Goal: Task Accomplishment & Management: Complete application form

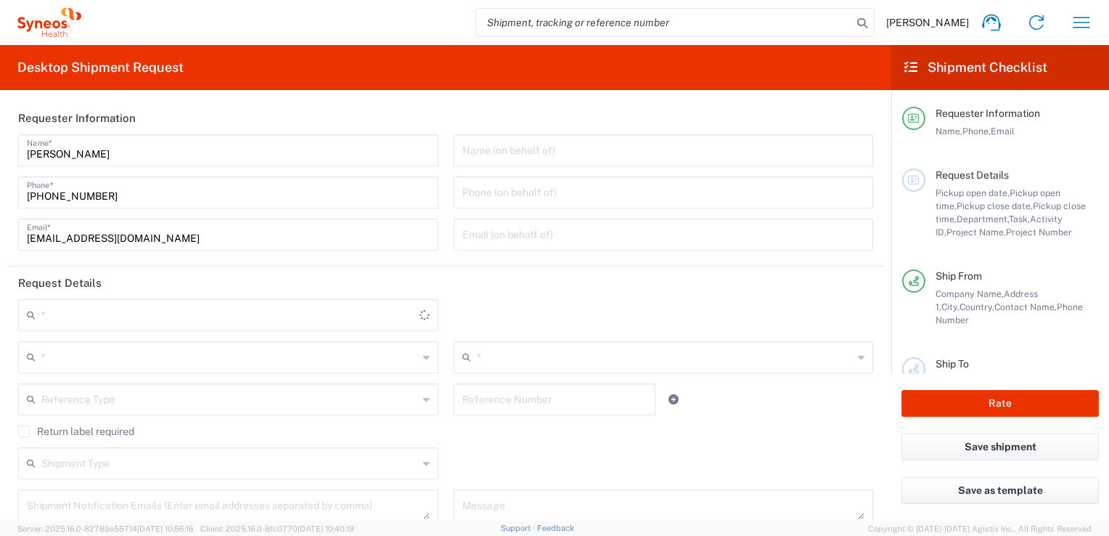
type input "[GEOGRAPHIC_DATA]"
type input "8350"
type input "[GEOGRAPHIC_DATA]"
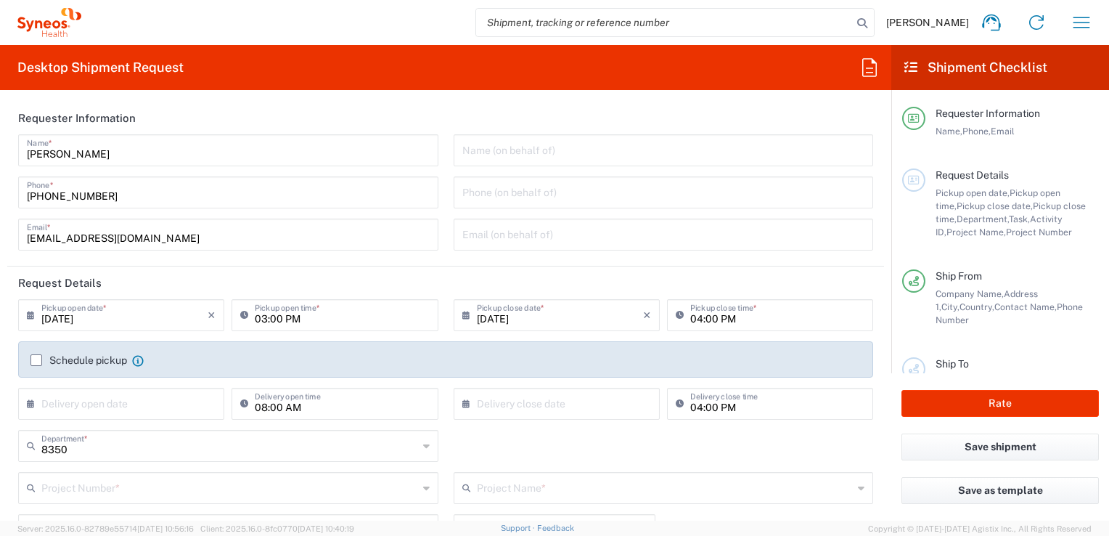
type input "Syneos Health G.K."
click at [1080, 25] on icon "button" at bounding box center [1081, 22] width 23 height 23
